Goal: Task Accomplishment & Management: Manage account settings

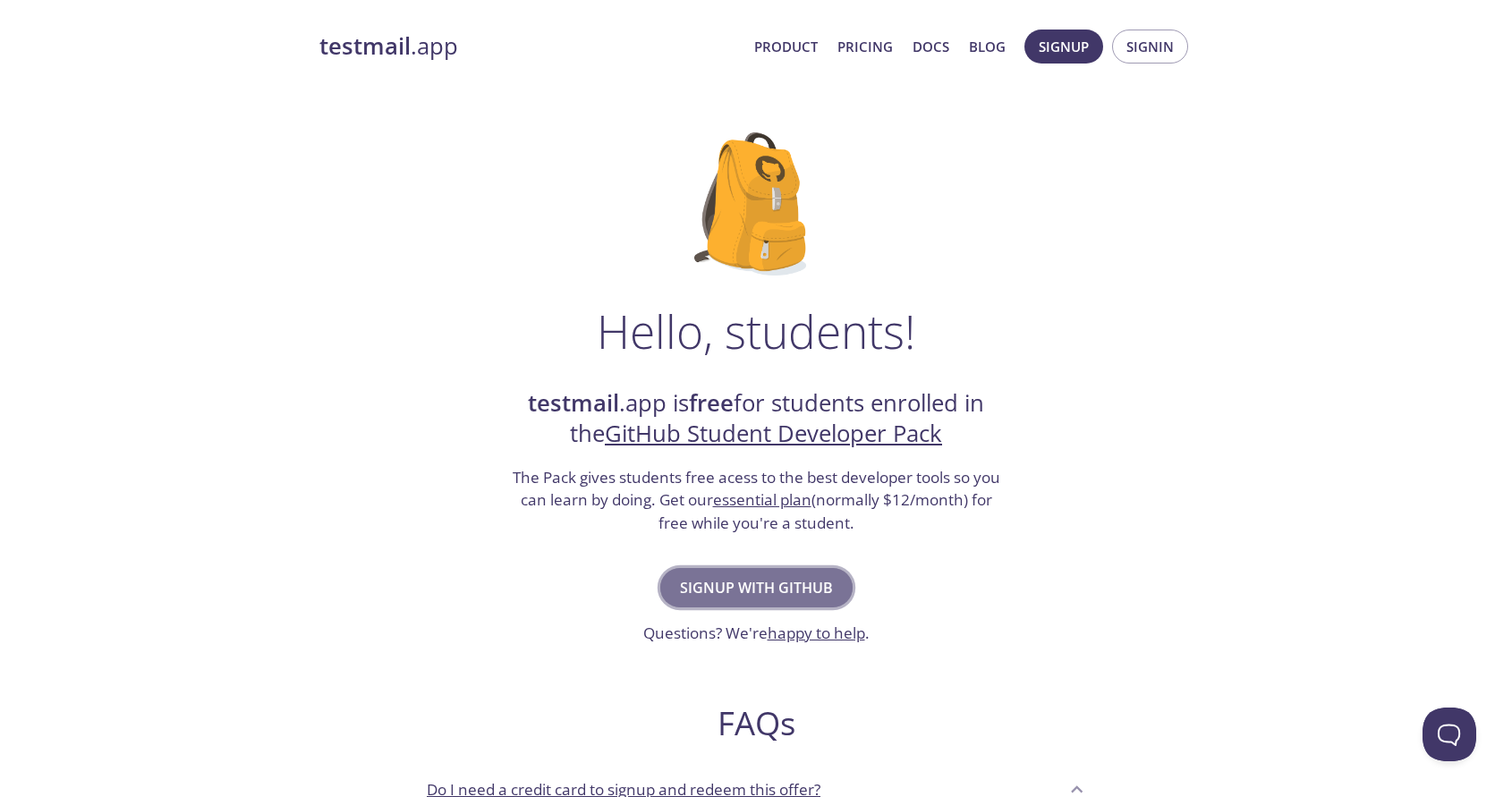
click at [796, 596] on span "Signup with GitHub" at bounding box center [756, 588] width 153 height 25
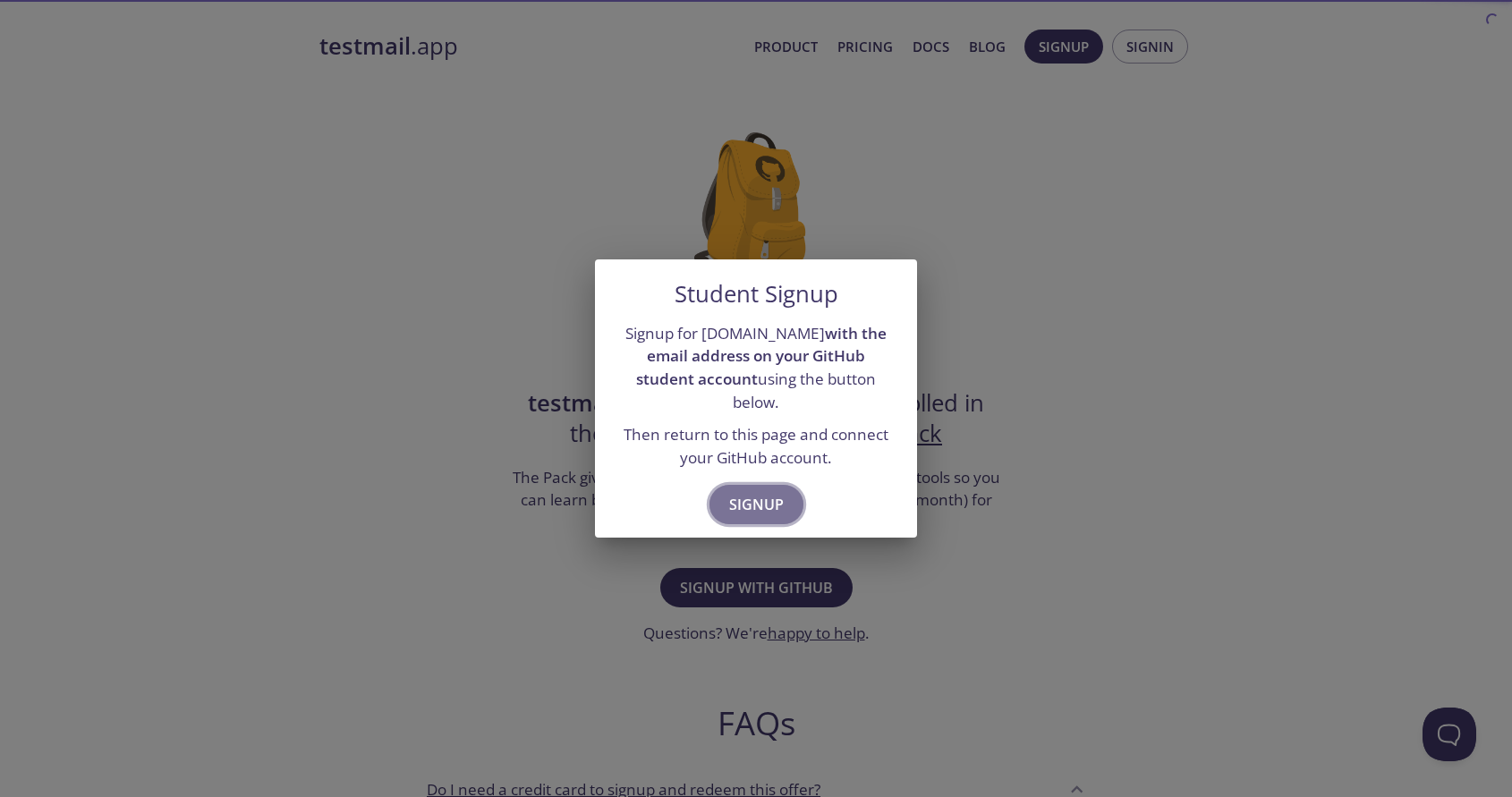
click at [751, 492] on span "Signup" at bounding box center [757, 505] width 55 height 25
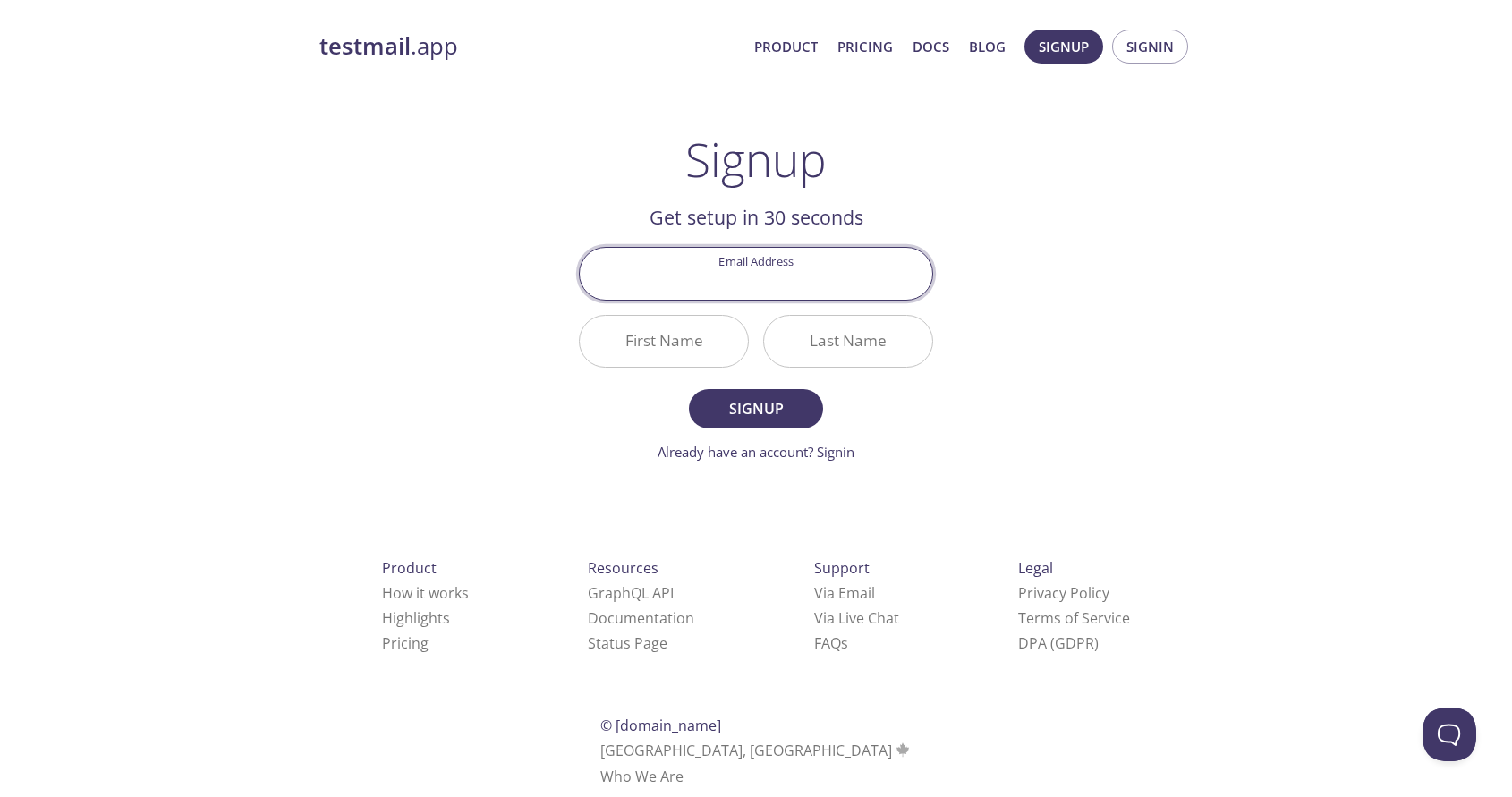
click at [1018, 326] on div "testmail .app Product Pricing Docs Blog Signup Signin Signup Get setup in 30 se…" at bounding box center [756, 428] width 916 height 821
click at [829, 455] on link "Already have an account? Signin" at bounding box center [756, 452] width 197 height 18
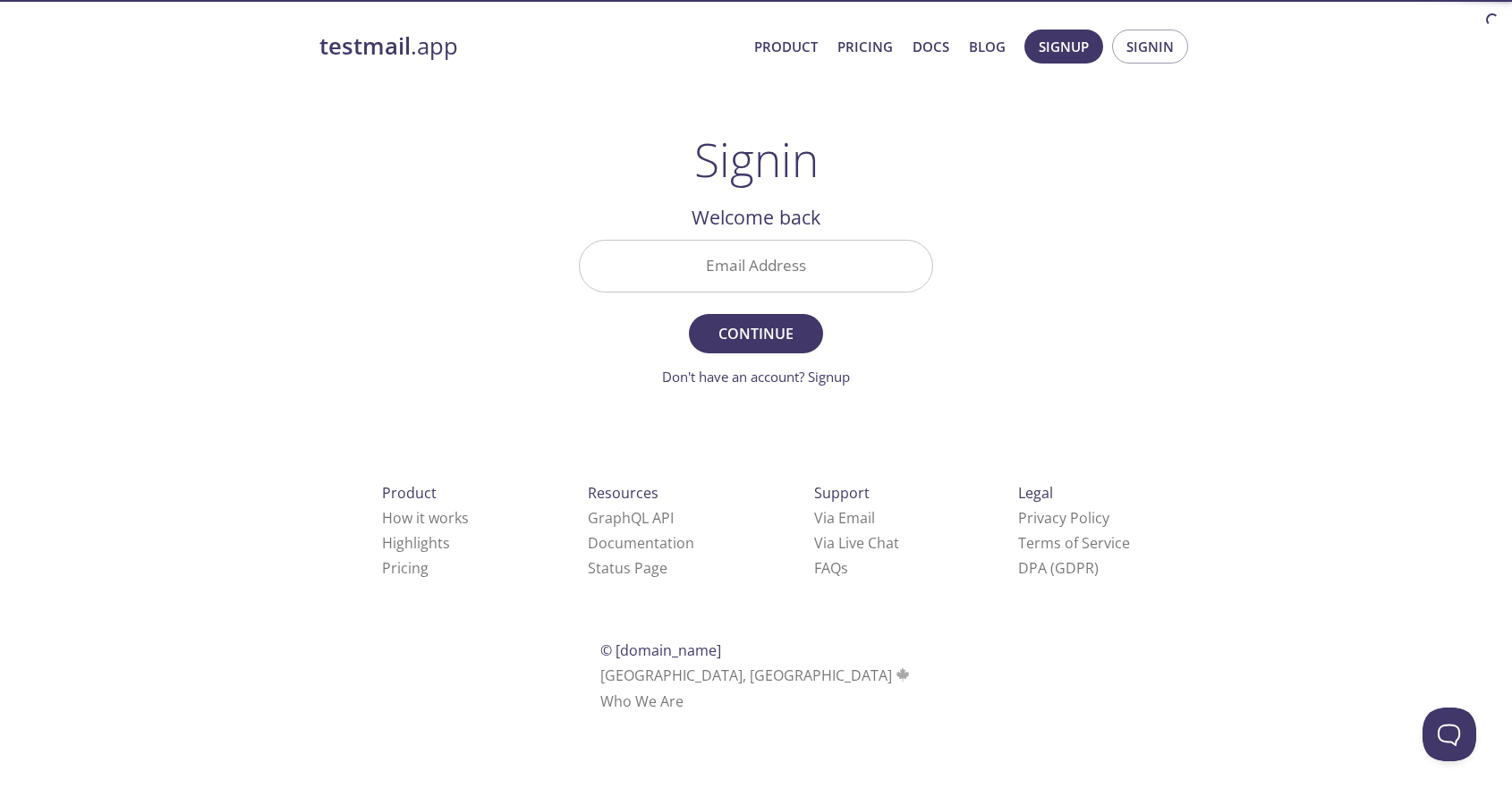
click at [773, 265] on input "Email Address" at bounding box center [756, 266] width 353 height 51
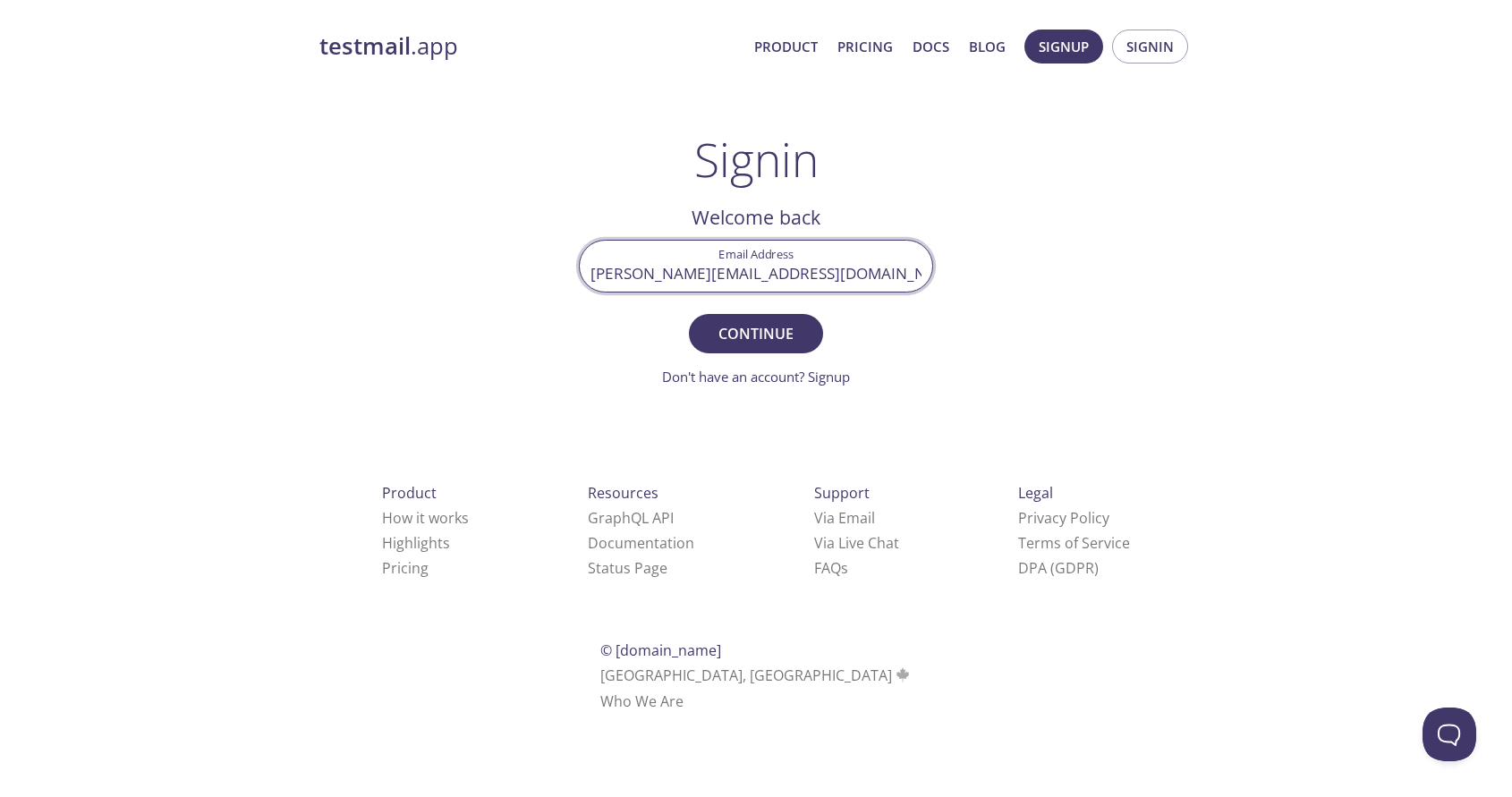
drag, startPoint x: 690, startPoint y: 277, endPoint x: 671, endPoint y: 276, distance: 19.0
click at [671, 276] on input "[PERSON_NAME][EMAIL_ADDRESS][DOMAIN_NAME]" at bounding box center [756, 266] width 353 height 51
type input "[EMAIL_ADDRESS][PERSON_NAME][DOMAIN_NAME]"
click at [727, 331] on span "Continue" at bounding box center [755, 334] width 94 height 25
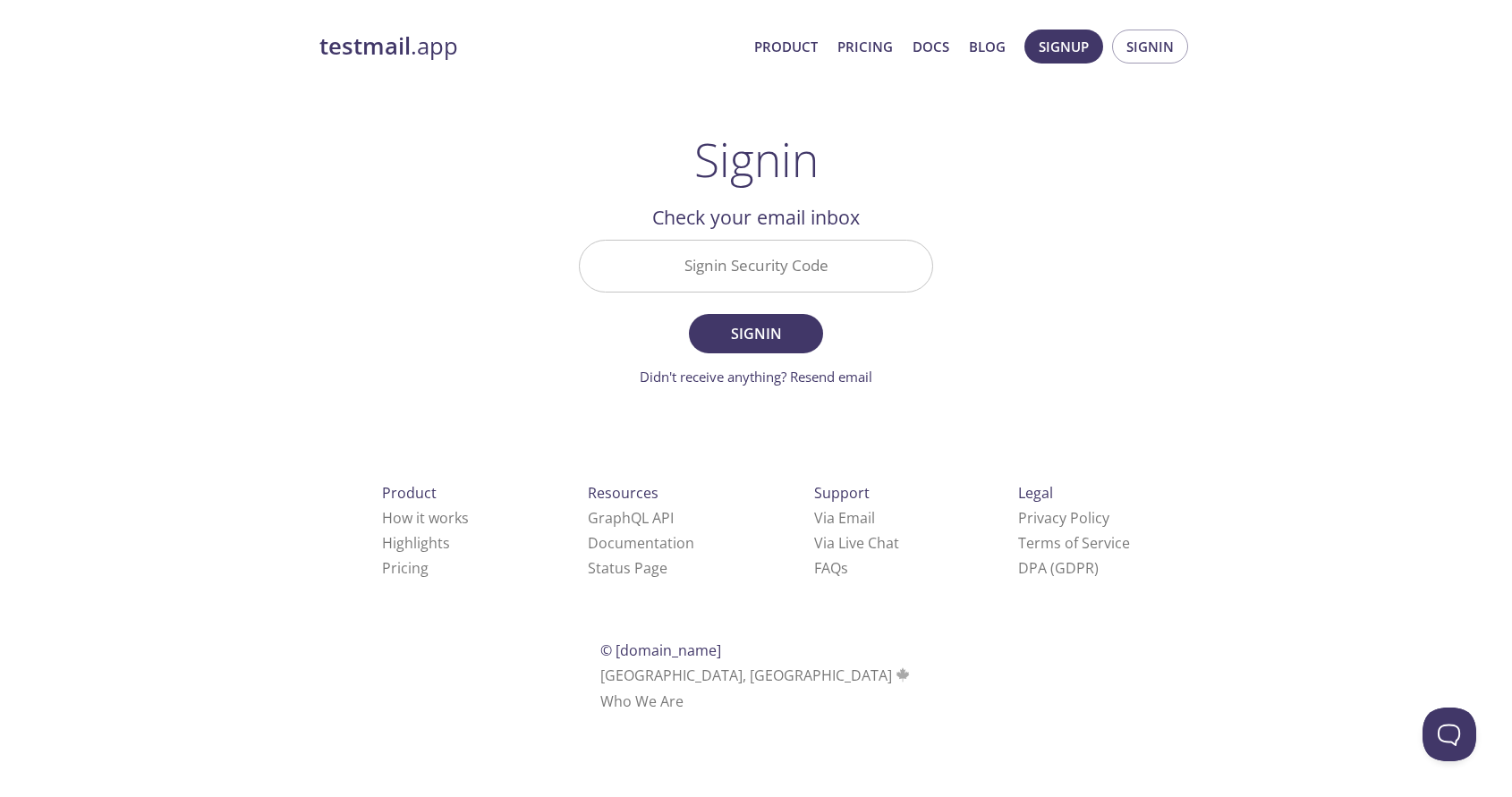
click at [753, 275] on input "Signin Security Code" at bounding box center [756, 266] width 353 height 51
paste input "BG65FRZ"
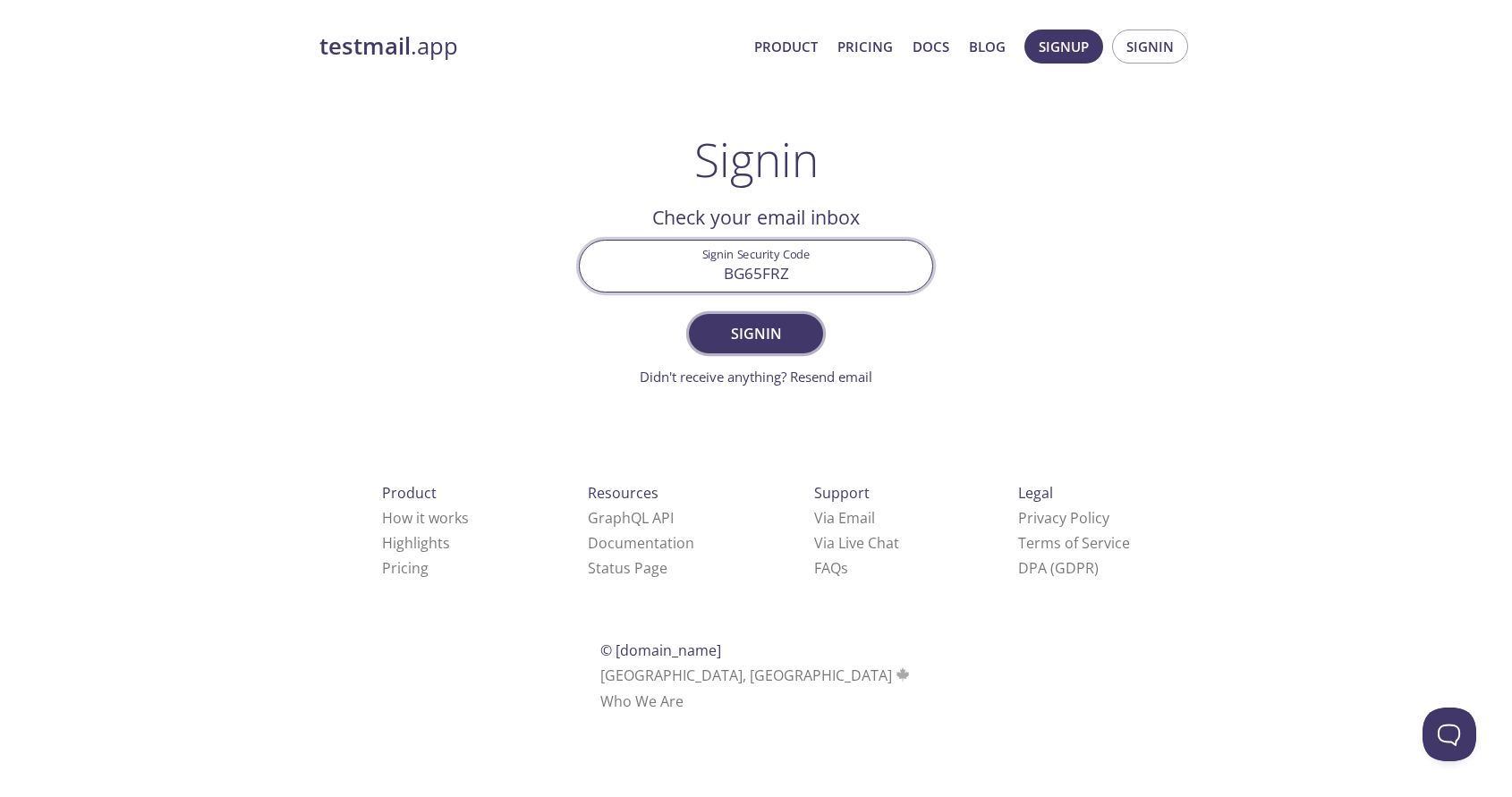
type input "BG65FRZ"
click at [765, 338] on span "Signin" at bounding box center [755, 334] width 94 height 25
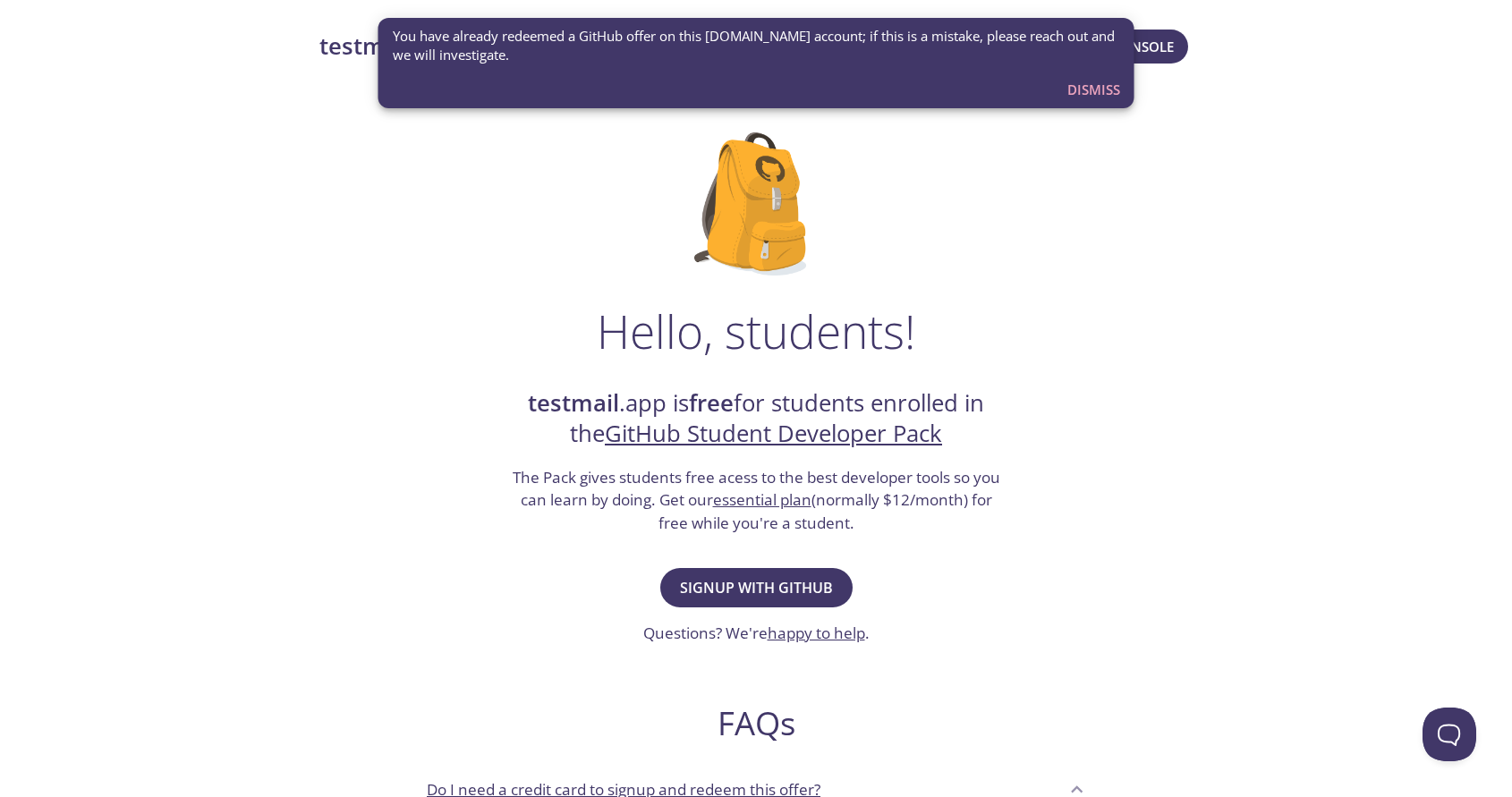
click at [1112, 91] on span "Dismiss" at bounding box center [1094, 90] width 53 height 23
